Goal: Entertainment & Leisure: Consume media (video, audio)

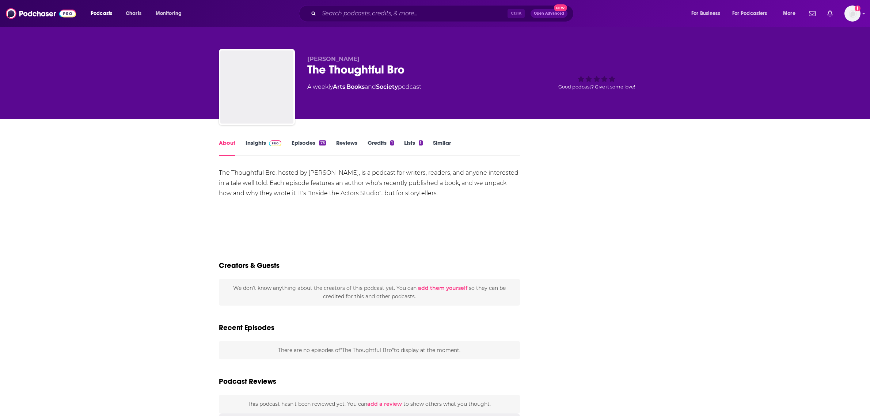
click at [254, 144] on link "Insights" at bounding box center [263, 147] width 36 height 17
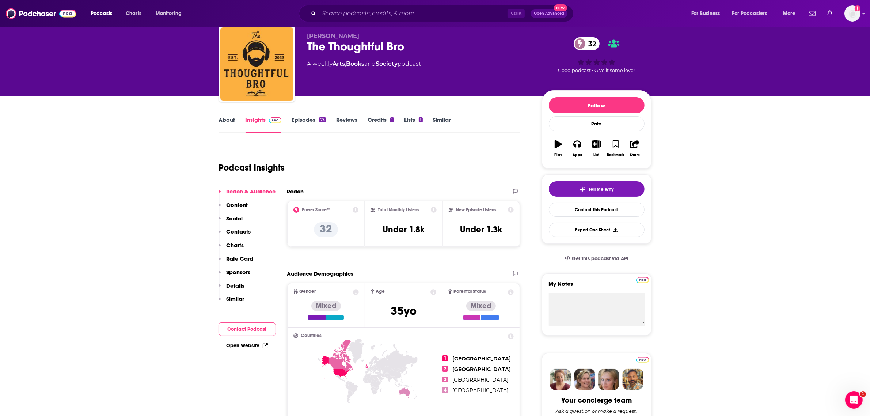
scroll to position [46, 0]
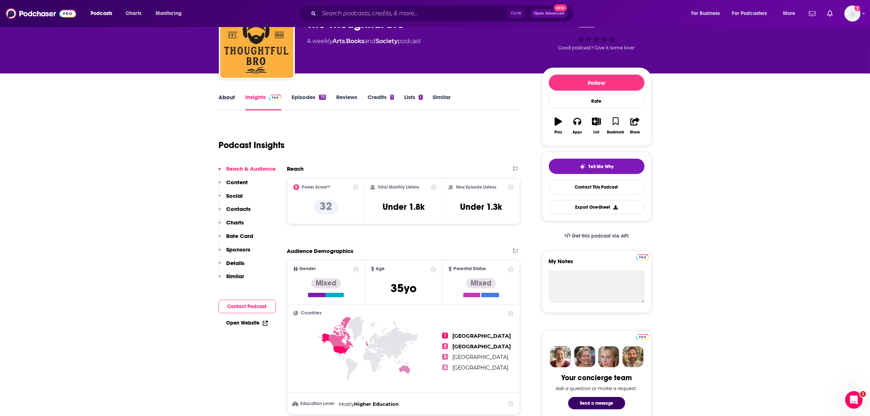
click at [234, 96] on div "About" at bounding box center [232, 102] width 27 height 17
click at [232, 96] on link "About" at bounding box center [227, 102] width 16 height 17
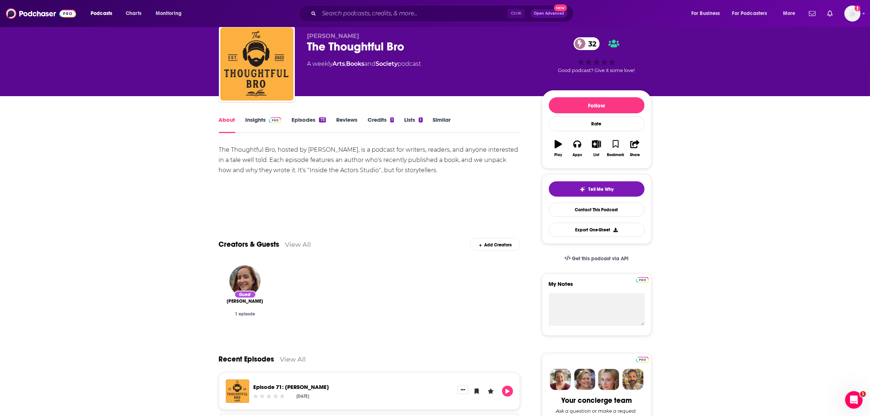
scroll to position [19, 0]
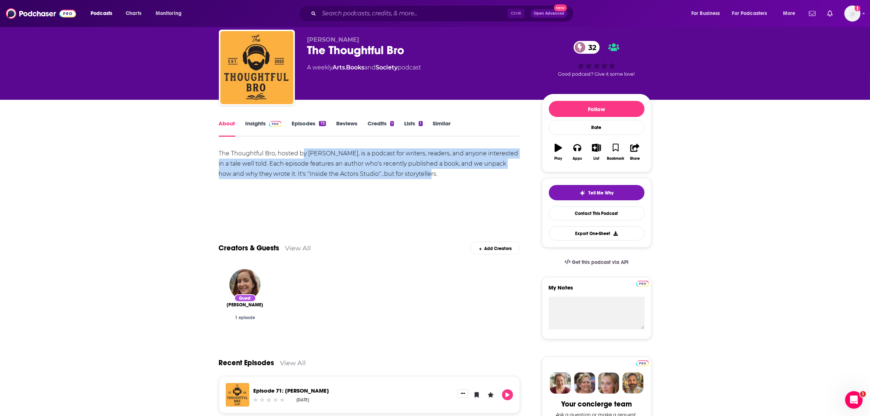
drag, startPoint x: 302, startPoint y: 151, endPoint x: 461, endPoint y: 182, distance: 162.2
click at [461, 182] on div "The Thoughtful Bro, hosted by [PERSON_NAME], is a podcast for writers, readers,…" at bounding box center [369, 173] width 301 height 51
click at [460, 182] on div "The Thoughtful Bro, hosted by [PERSON_NAME], is a podcast for writers, readers,…" at bounding box center [369, 173] width 301 height 51
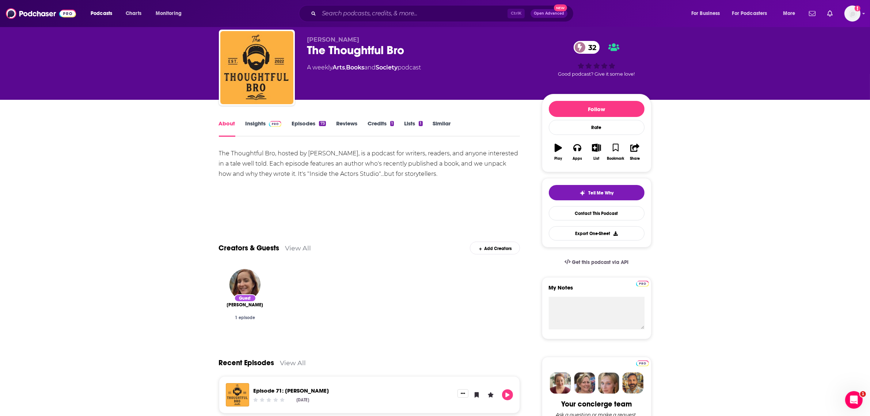
click at [252, 297] on div "Guest" at bounding box center [245, 298] width 22 height 8
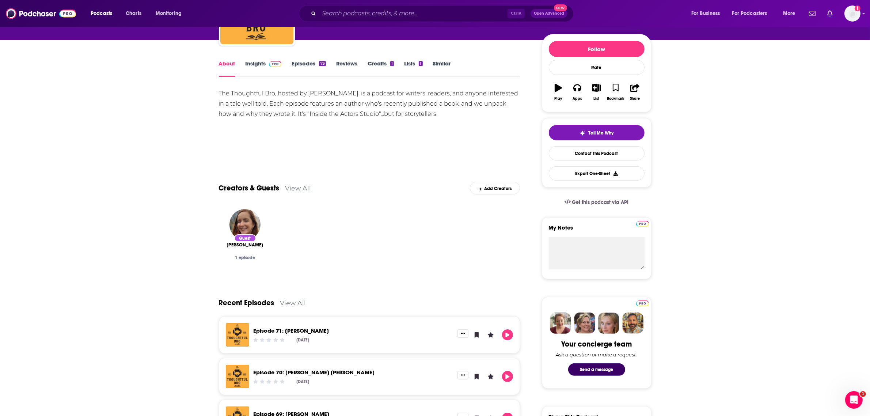
scroll to position [248, 0]
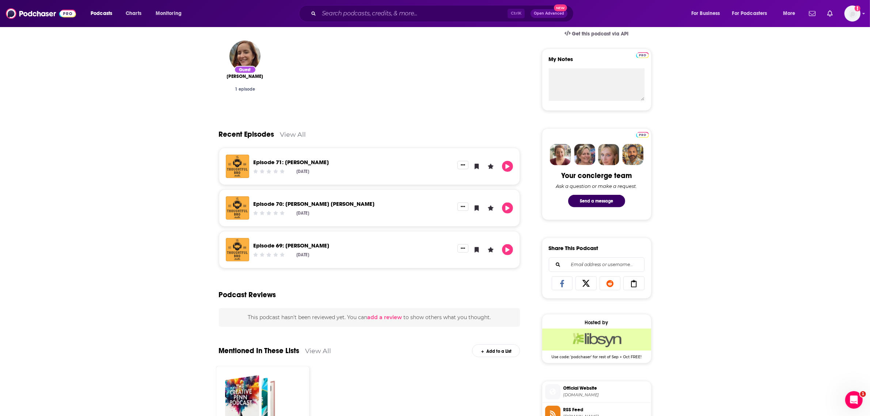
click at [287, 134] on link "View All" at bounding box center [293, 134] width 26 height 8
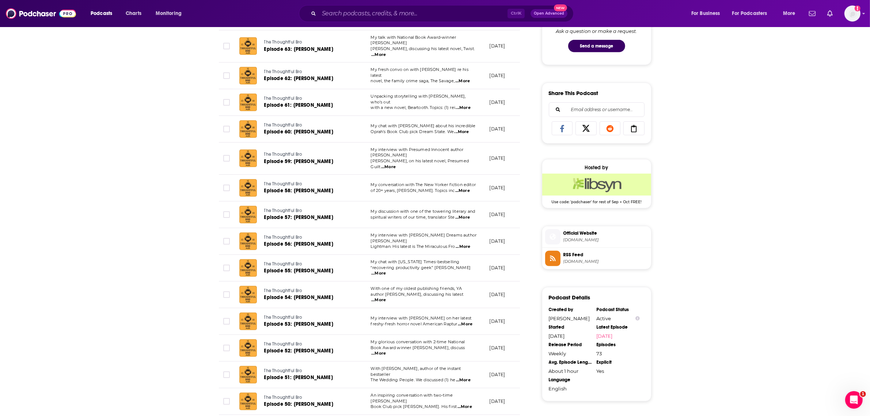
scroll to position [445, 0]
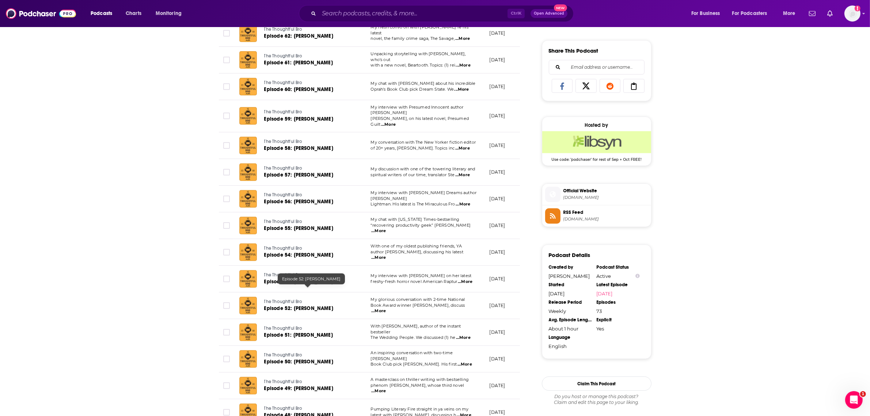
click at [281, 305] on span "Episode 52: [PERSON_NAME]" at bounding box center [298, 308] width 69 height 6
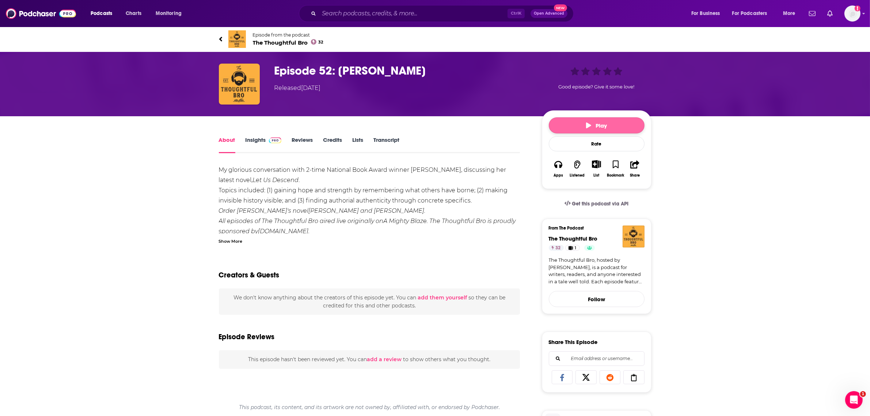
click at [579, 126] on button "Play" at bounding box center [597, 125] width 96 height 16
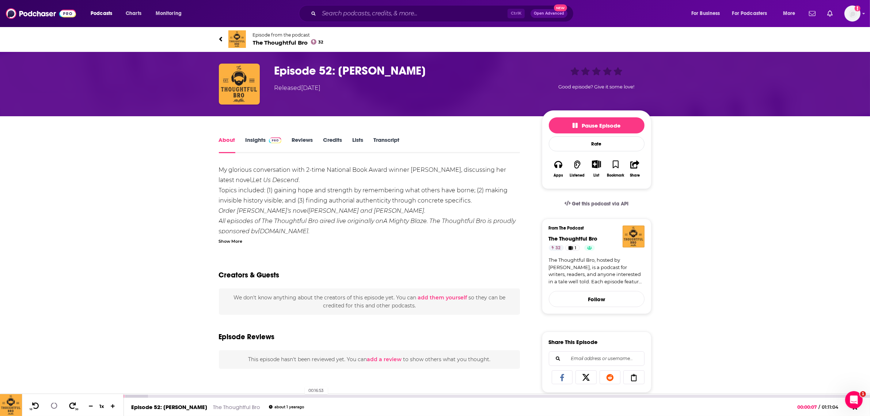
click at [301, 396] on div "00:16:53" at bounding box center [497, 395] width 746 height 3
click at [54, 404] on icon at bounding box center [54, 405] width 10 height 9
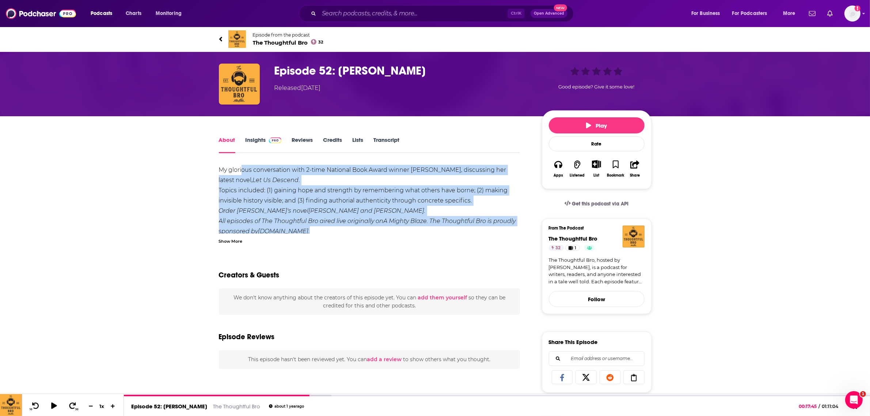
drag, startPoint x: 241, startPoint y: 167, endPoint x: 297, endPoint y: 230, distance: 84.6
click at [297, 230] on div "My glorious conversation with 2-time National Book Award winner [PERSON_NAME], …" at bounding box center [369, 201] width 301 height 72
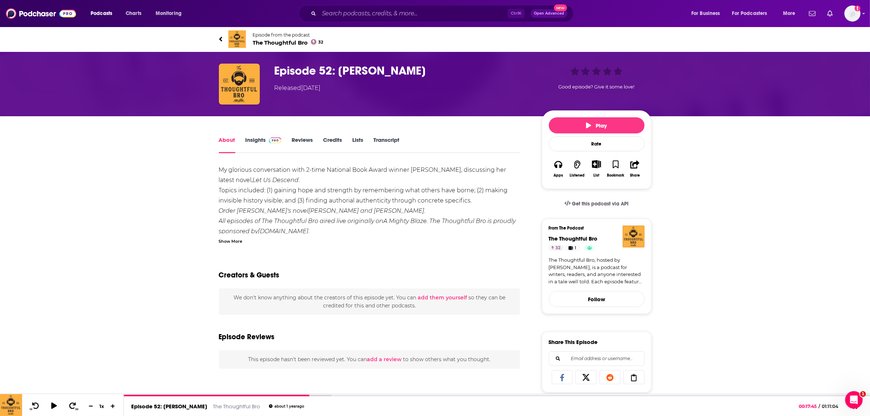
click at [232, 240] on div "Show More" at bounding box center [231, 240] width 24 height 7
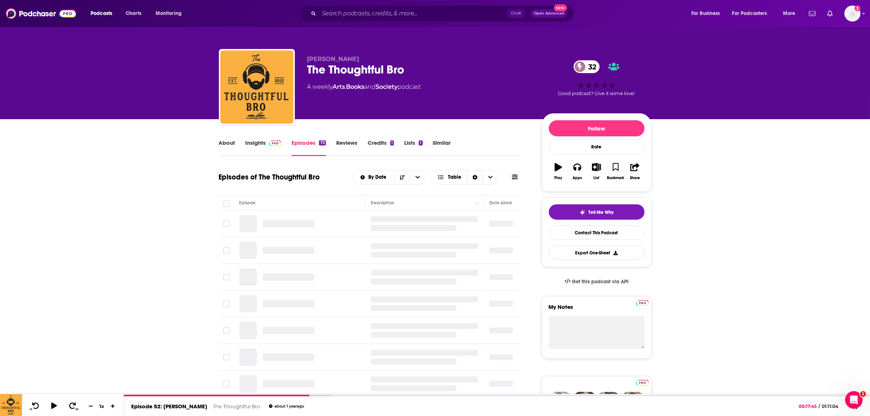
click at [260, 140] on link "Insights" at bounding box center [263, 147] width 36 height 17
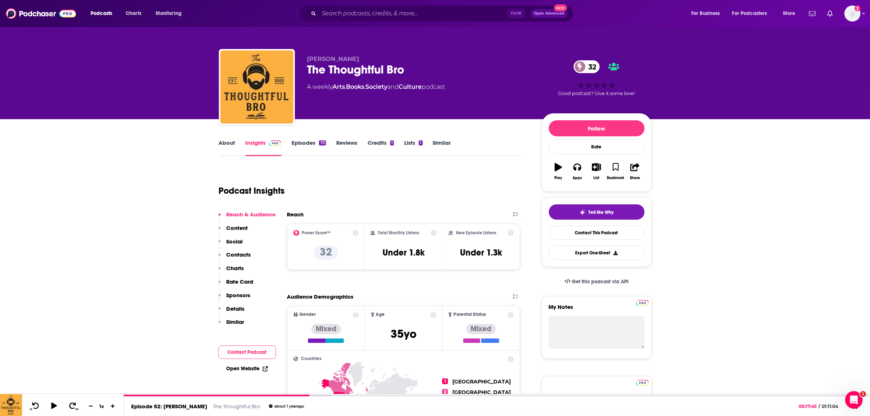
scroll to position [91, 0]
